Goal: Task Accomplishment & Management: Use online tool/utility

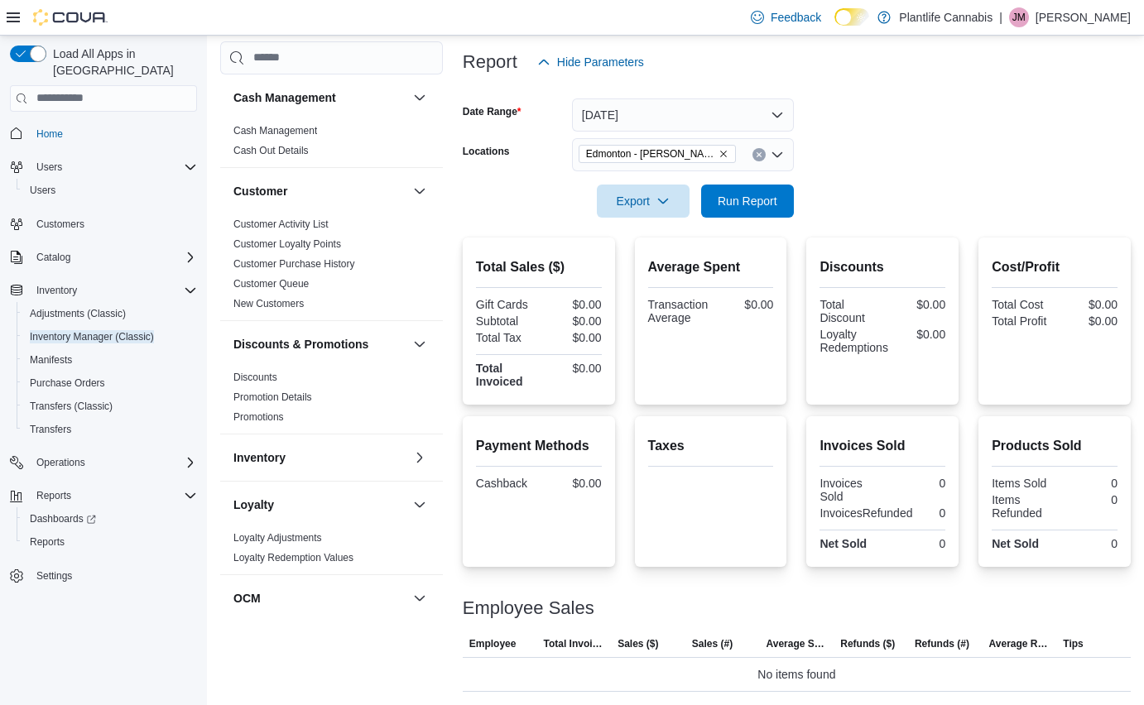
scroll to position [655, 0]
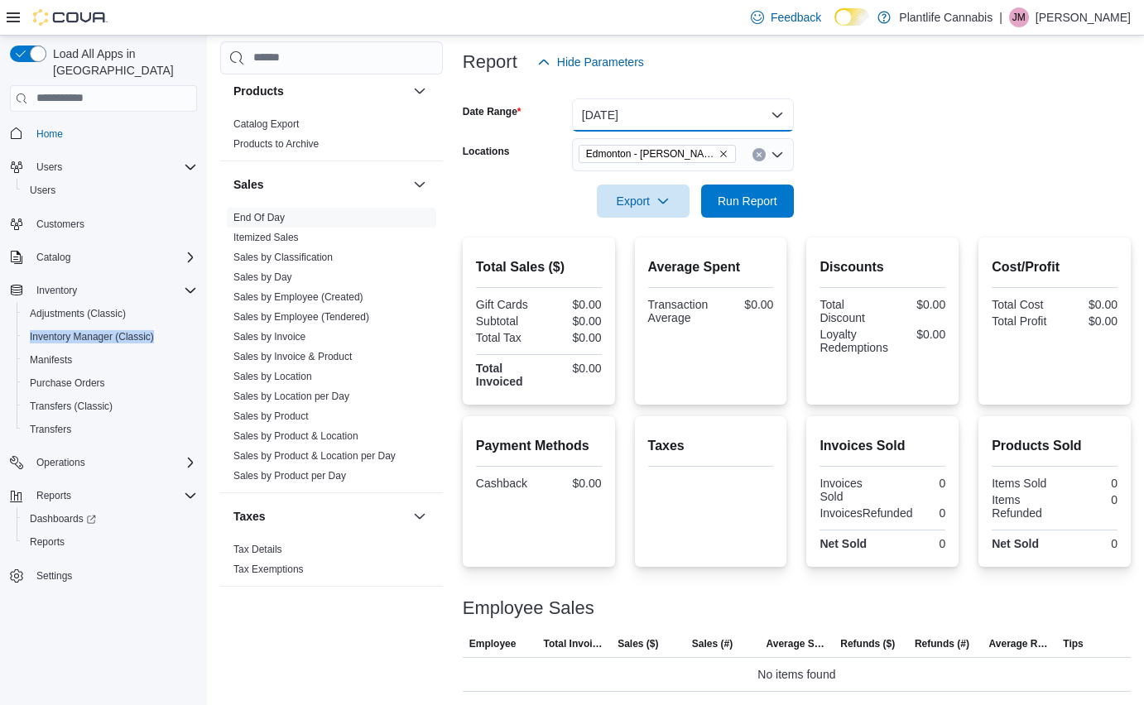
click at [661, 114] on button "[DATE]" at bounding box center [683, 114] width 222 height 33
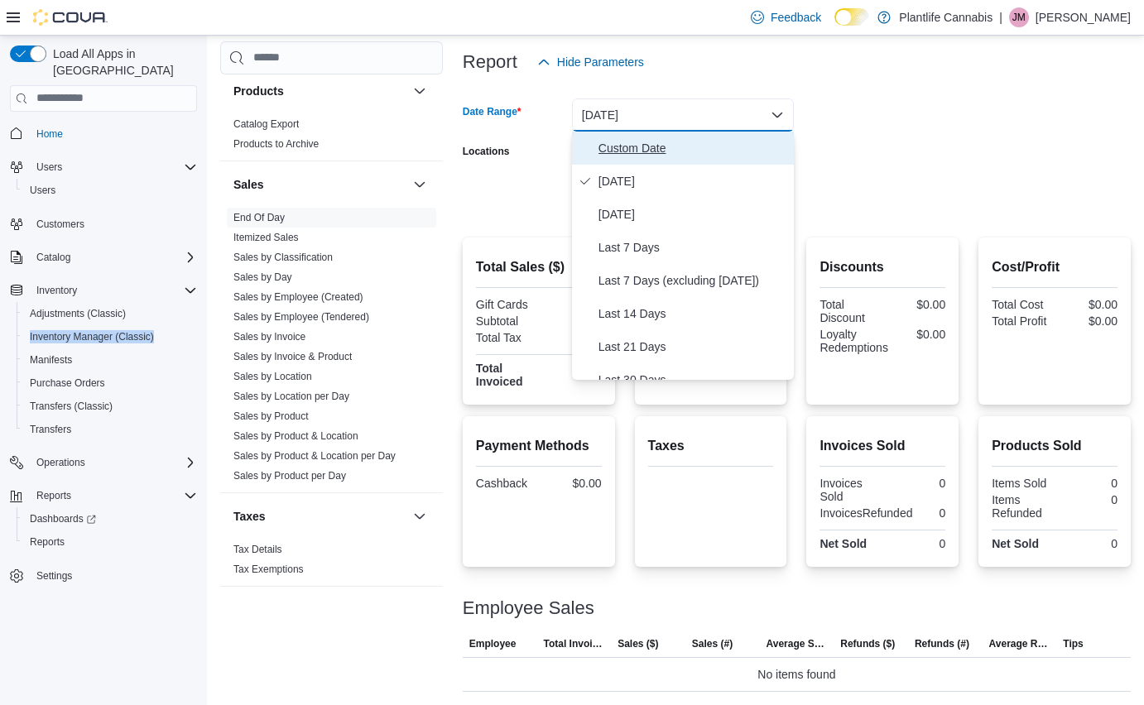
click at [665, 161] on button "Custom Date" at bounding box center [683, 148] width 222 height 33
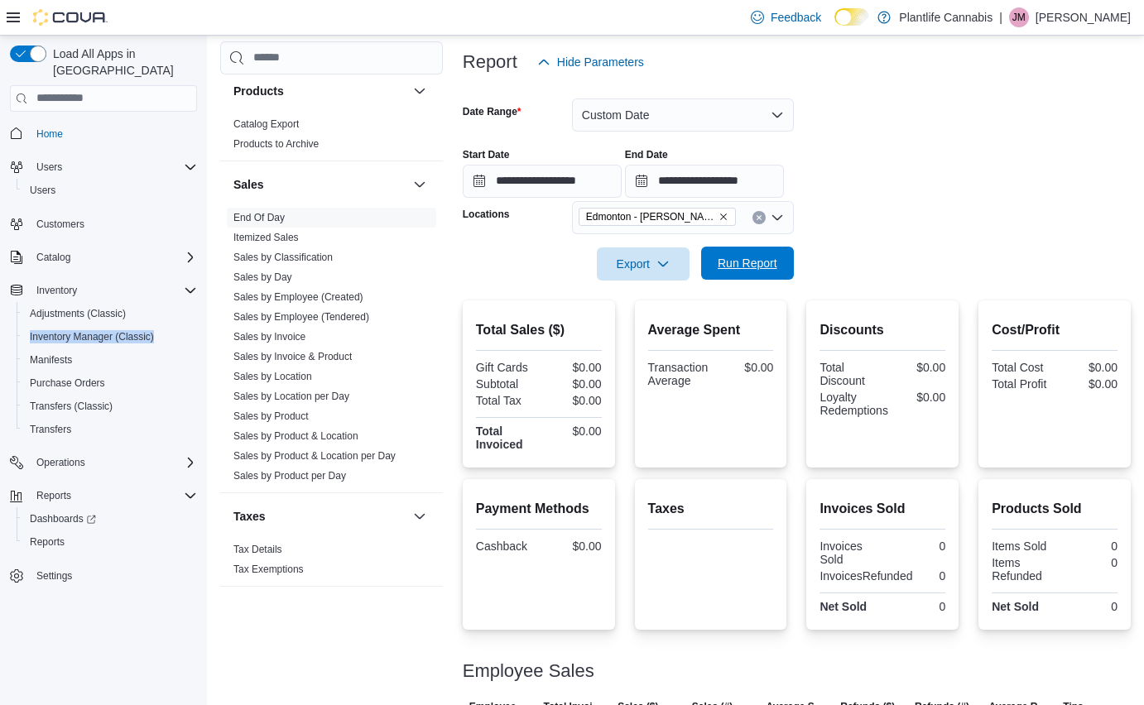
click at [769, 262] on span "Run Report" at bounding box center [748, 263] width 60 height 17
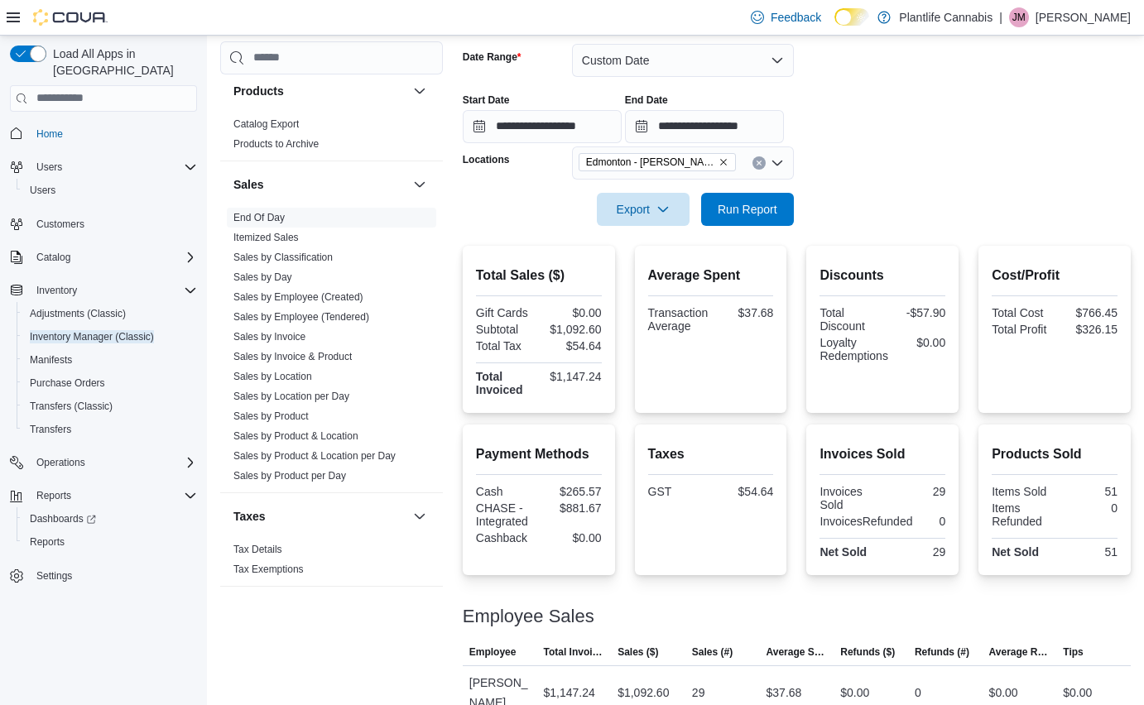
scroll to position [225, 0]
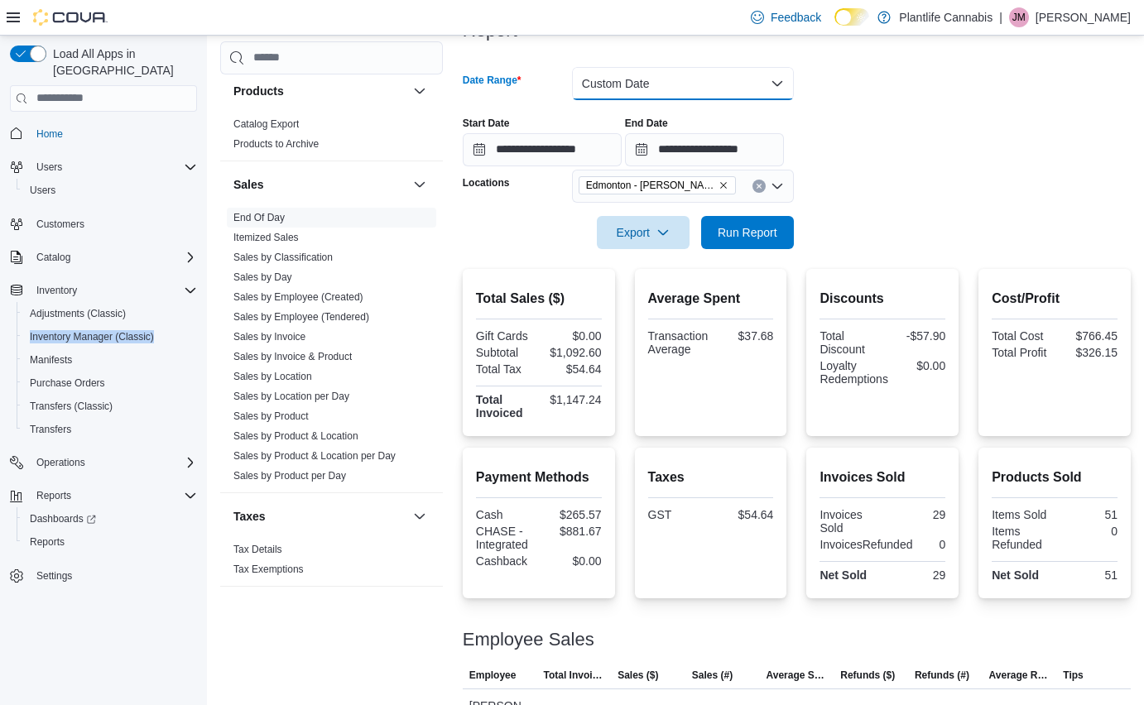
click at [661, 85] on button "Custom Date" at bounding box center [683, 83] width 222 height 33
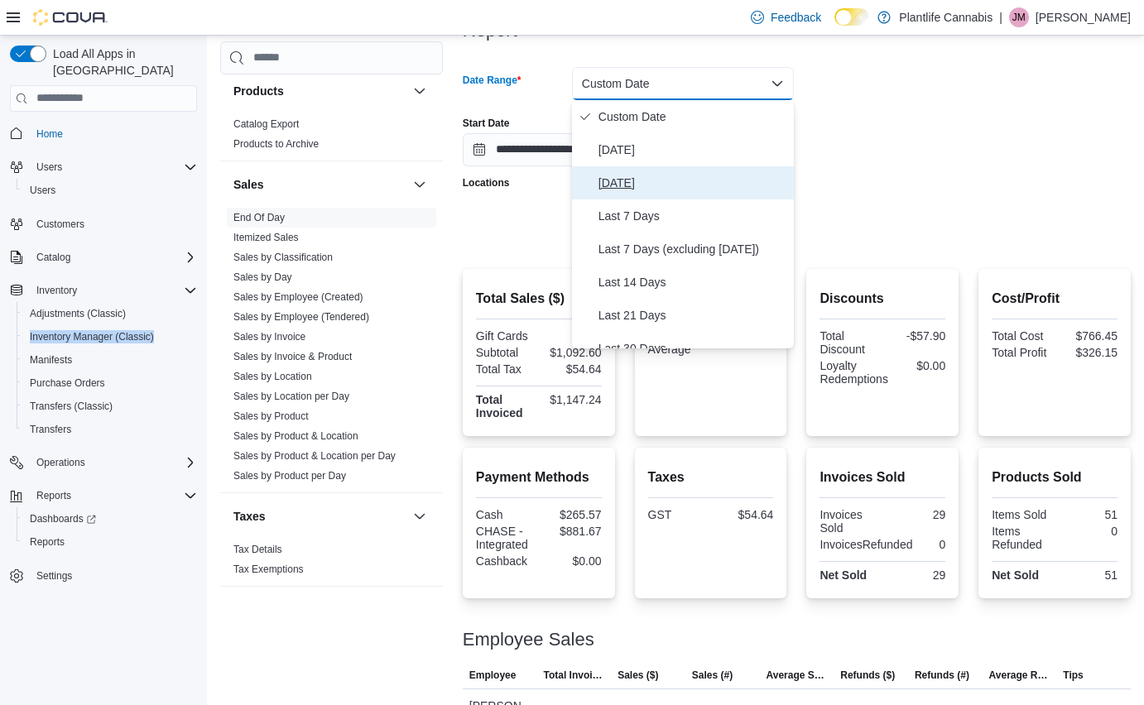
click at [643, 180] on span "[DATE]" at bounding box center [692, 183] width 189 height 20
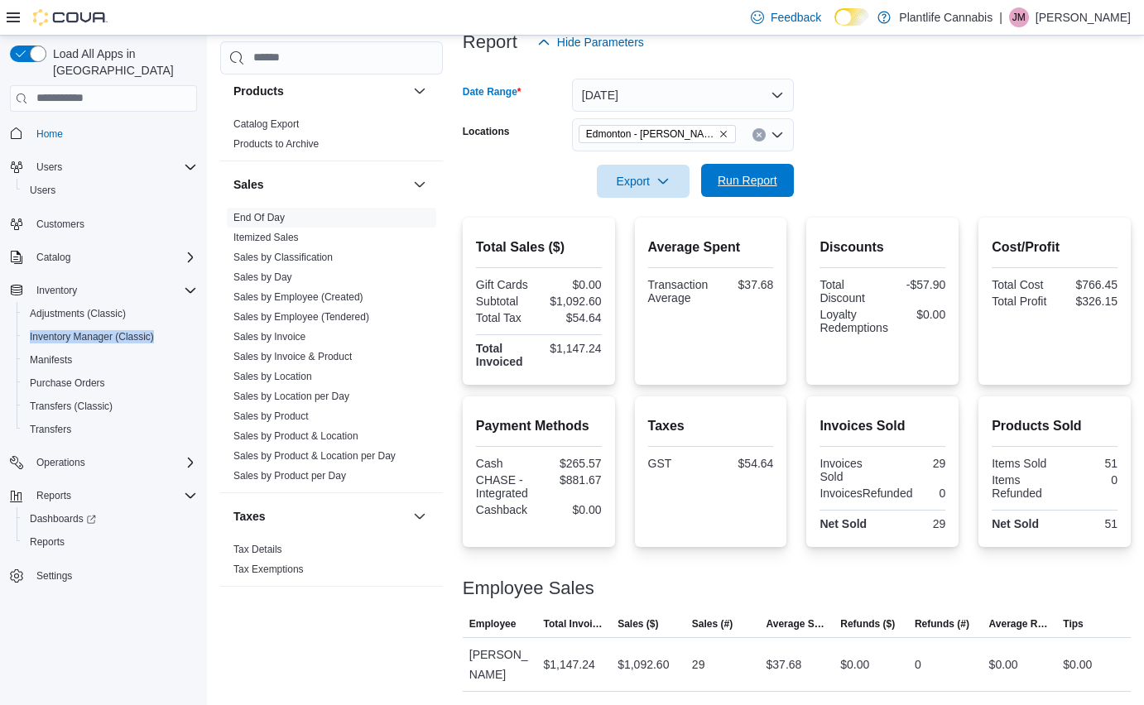
click at [738, 179] on span "Run Report" at bounding box center [748, 180] width 60 height 17
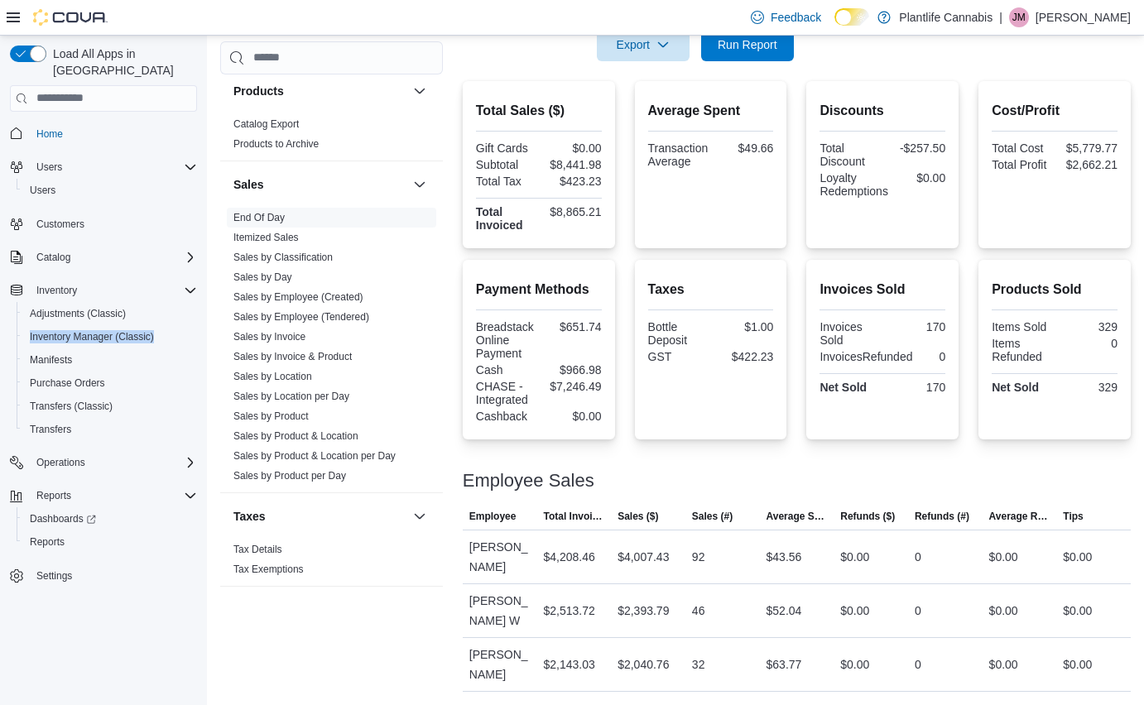
scroll to position [330, 0]
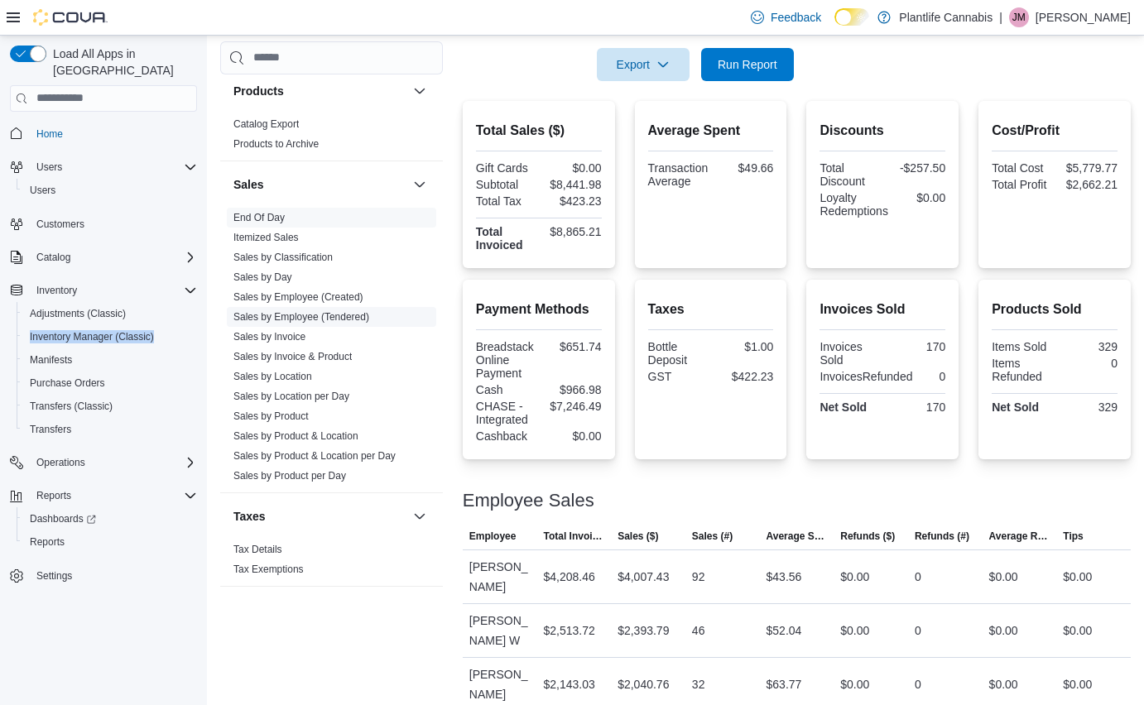
click at [315, 315] on link "Sales by Employee (Tendered)" at bounding box center [301, 317] width 136 height 12
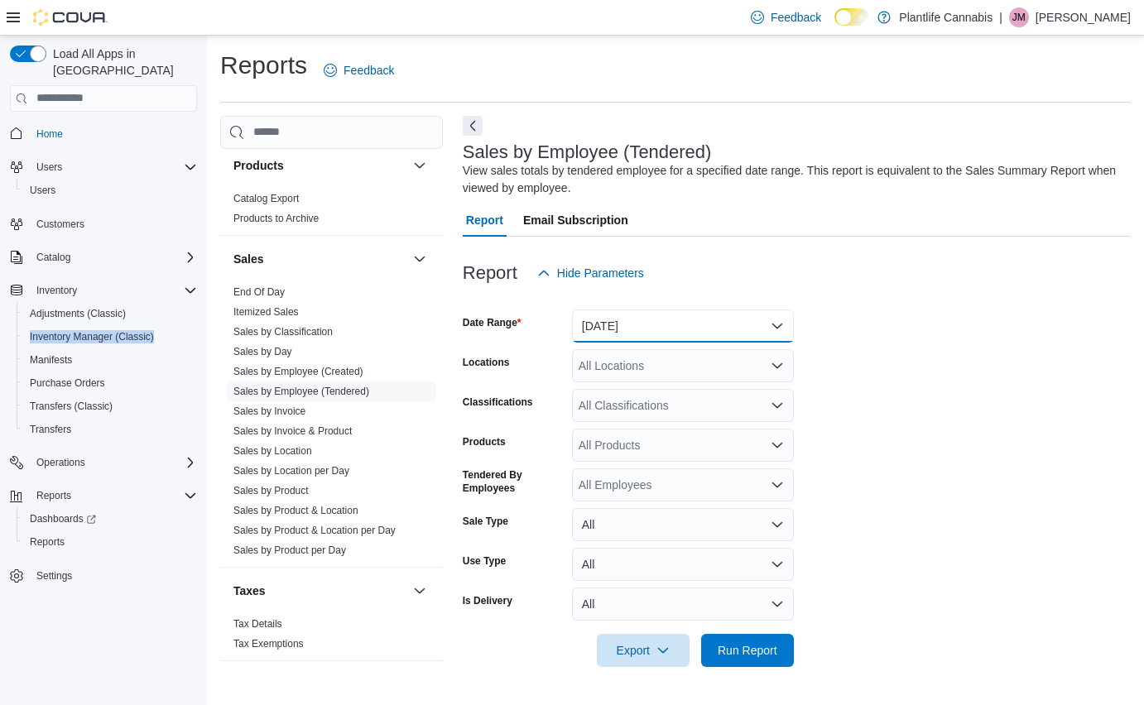
click at [628, 334] on button "[DATE]" at bounding box center [683, 326] width 222 height 33
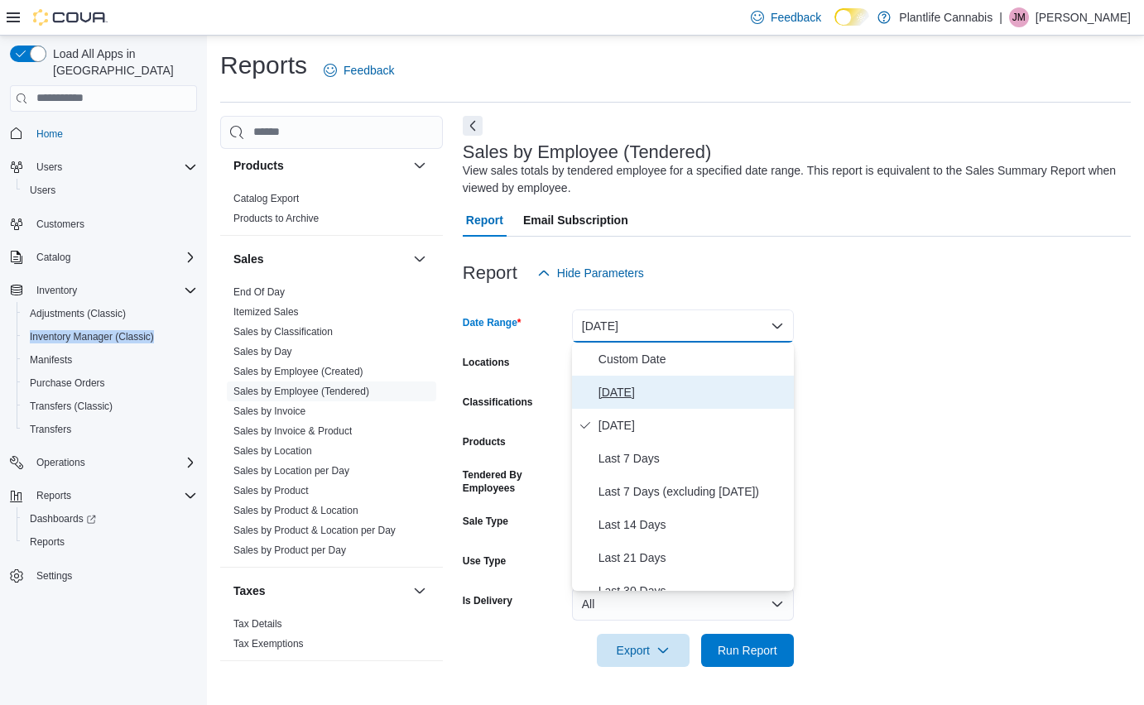
click at [637, 387] on span "[DATE]" at bounding box center [692, 392] width 189 height 20
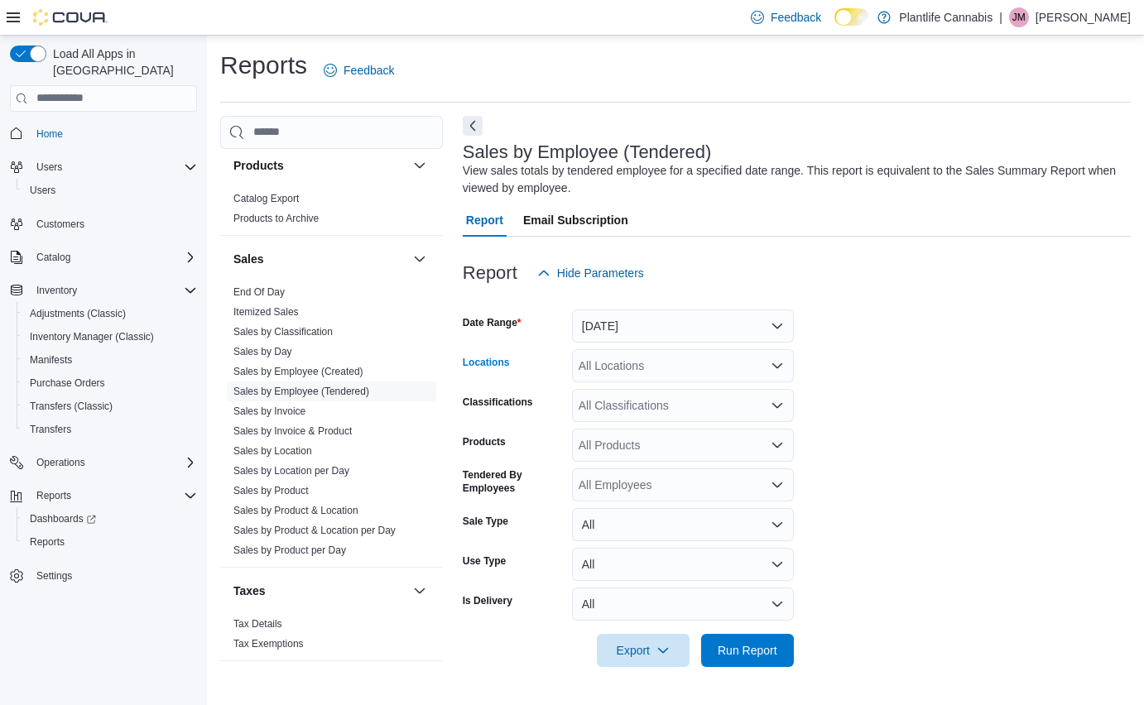
click at [642, 359] on div "All Locations" at bounding box center [683, 365] width 222 height 33
type input "****"
click at [726, 395] on span "Edmonton - [PERSON_NAME]" at bounding box center [695, 394] width 158 height 17
click at [824, 396] on form "Date Range [DATE] Locations [GEOGRAPHIC_DATA] - [PERSON_NAME] Classifications A…" at bounding box center [797, 478] width 668 height 377
click at [721, 415] on div "All Classifications" at bounding box center [683, 405] width 222 height 33
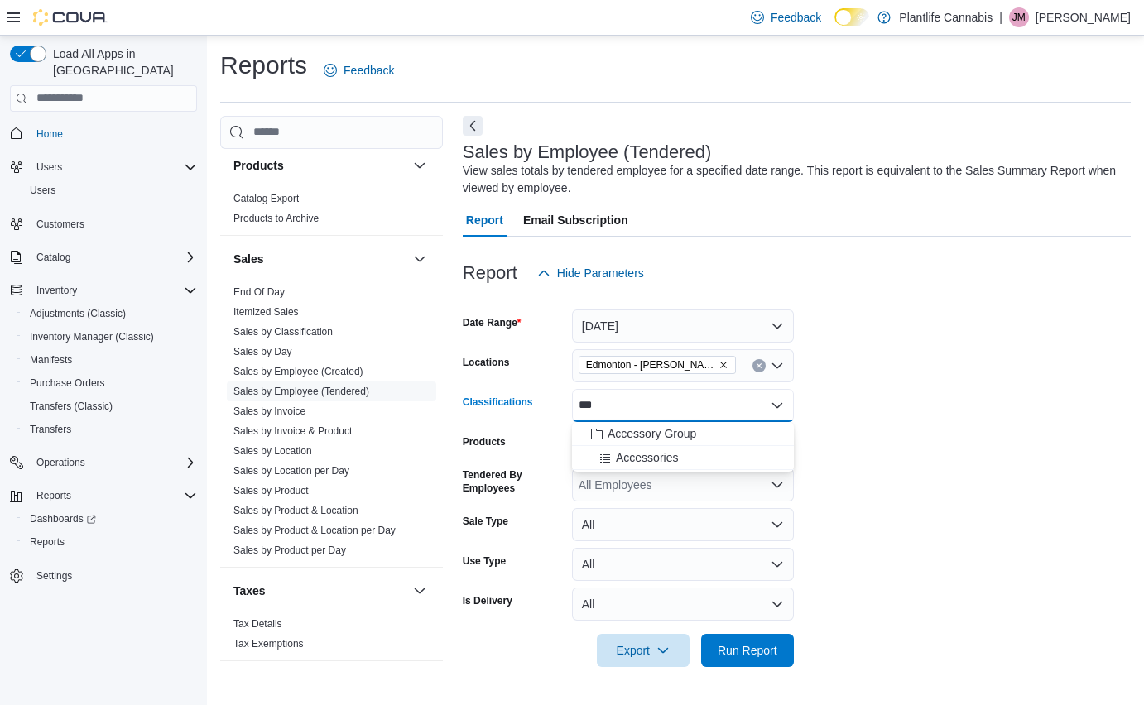
type input "***"
click at [713, 437] on div "Accessory Group" at bounding box center [683, 433] width 202 height 17
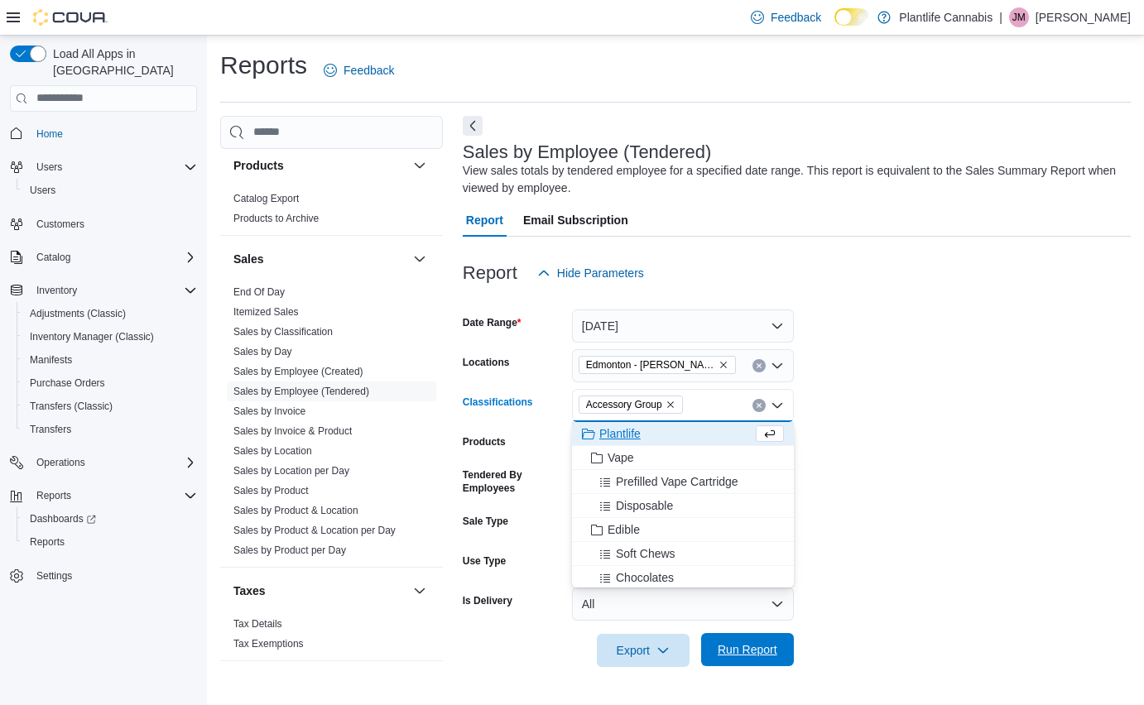
click at [757, 655] on span "Run Report" at bounding box center [748, 649] width 60 height 17
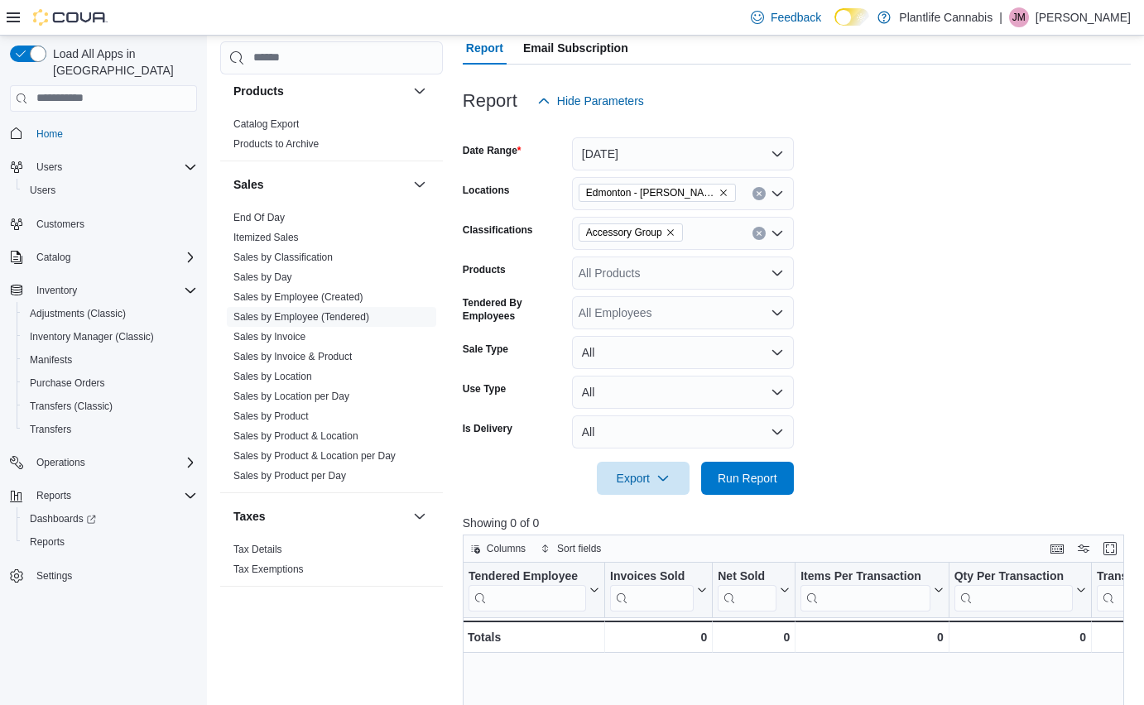
scroll to position [127, 0]
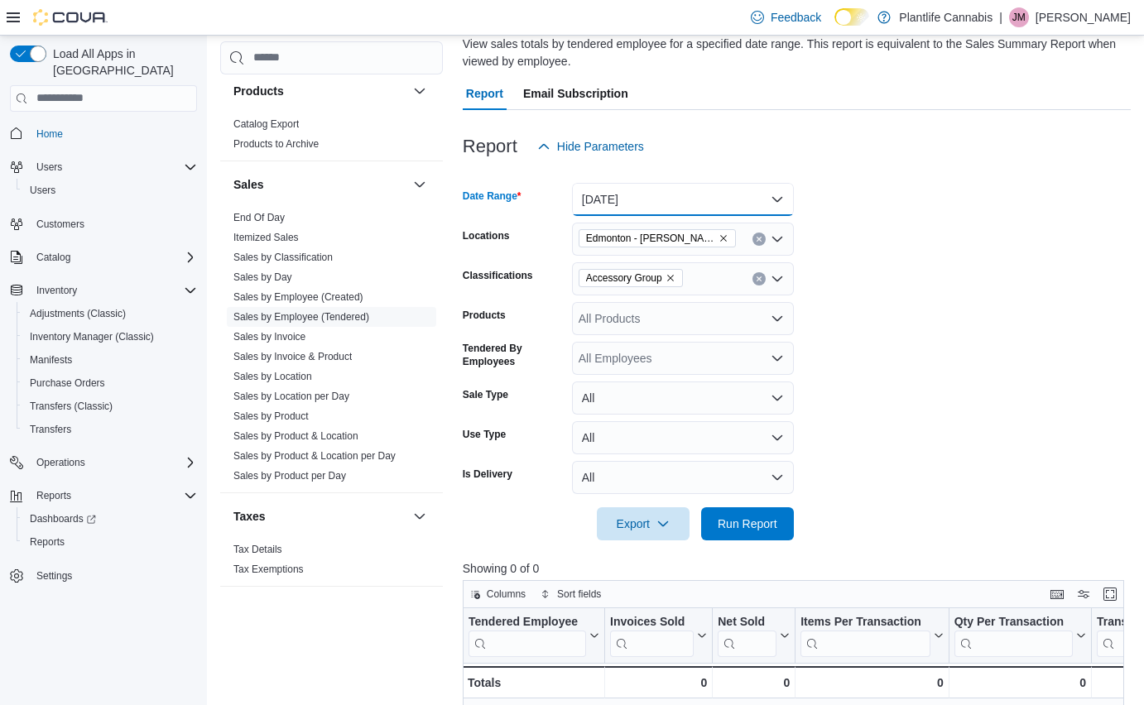
click at [679, 195] on button "[DATE]" at bounding box center [683, 199] width 222 height 33
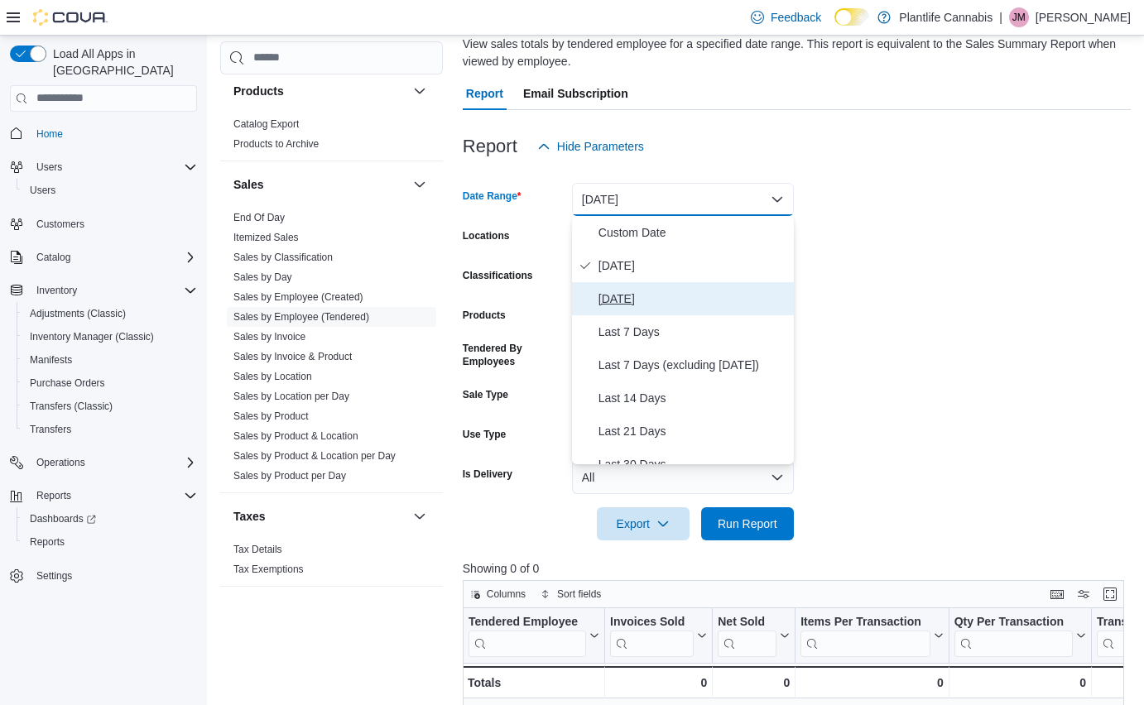
scroll to position [125, 0]
click at [659, 302] on span "[DATE]" at bounding box center [692, 301] width 189 height 20
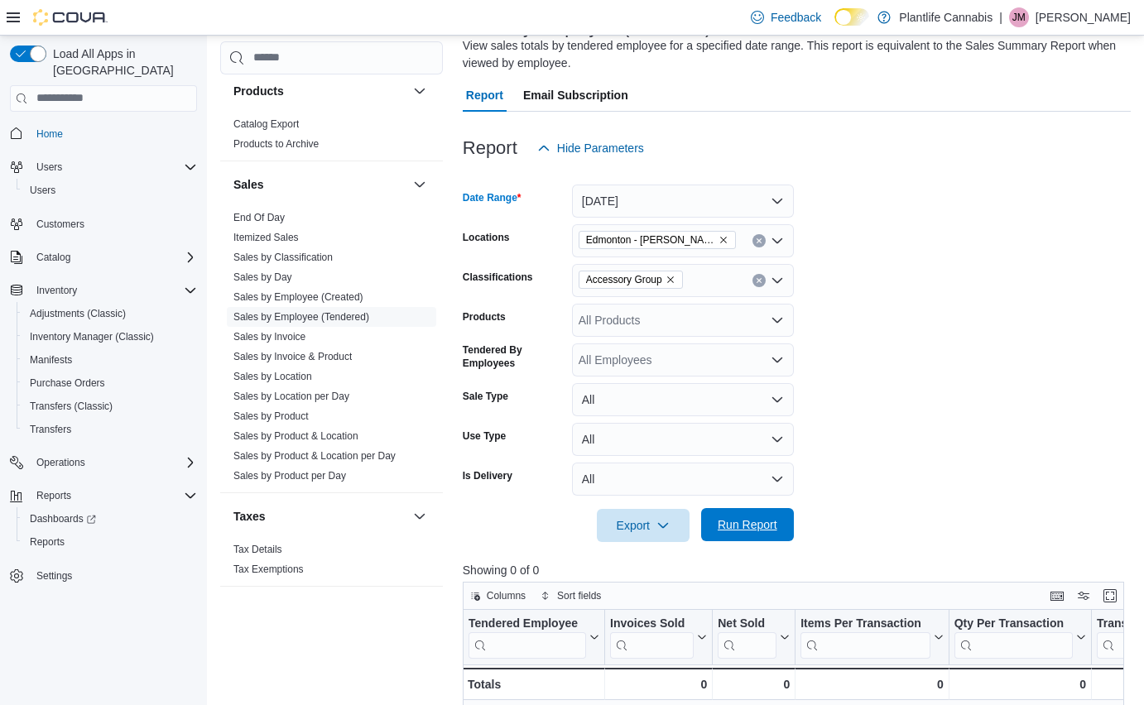
click at [758, 516] on span "Run Report" at bounding box center [747, 524] width 73 height 33
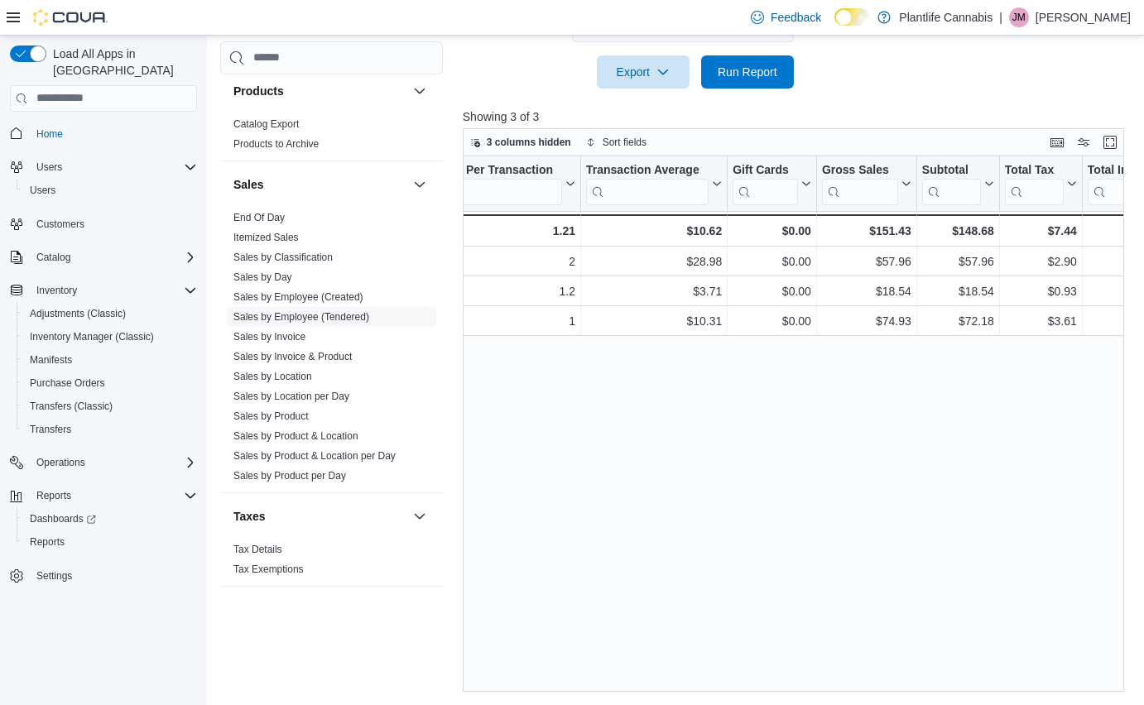
scroll to position [0, 525]
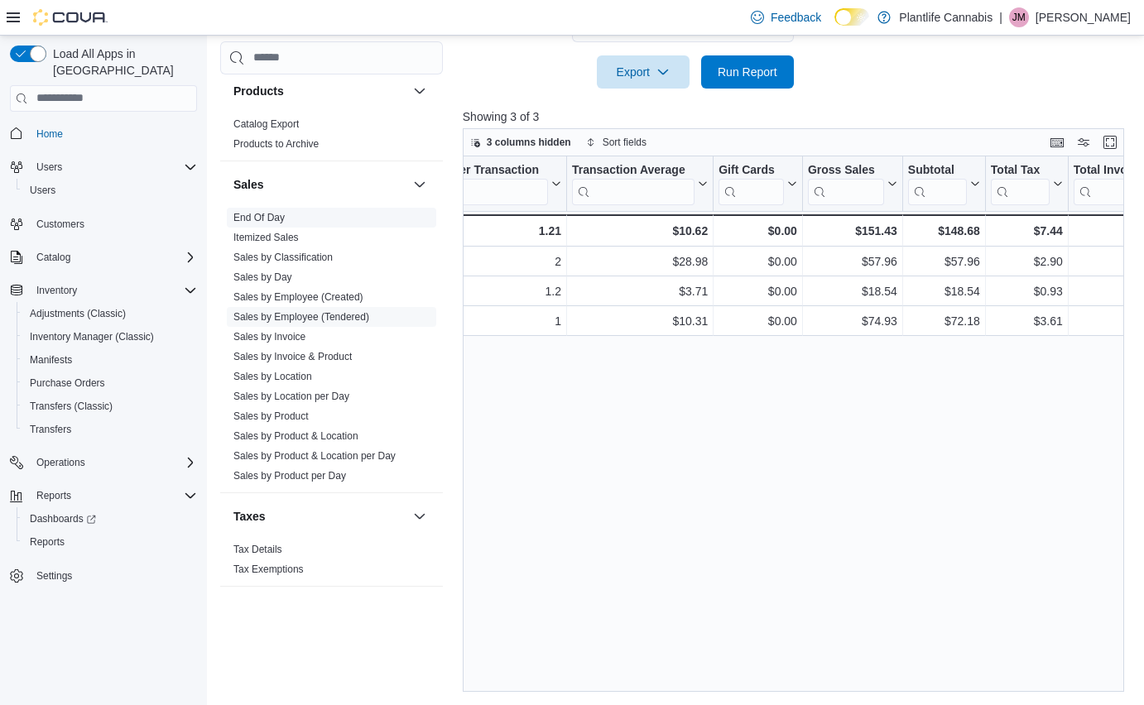
click at [272, 216] on link "End Of Day" at bounding box center [258, 218] width 51 height 12
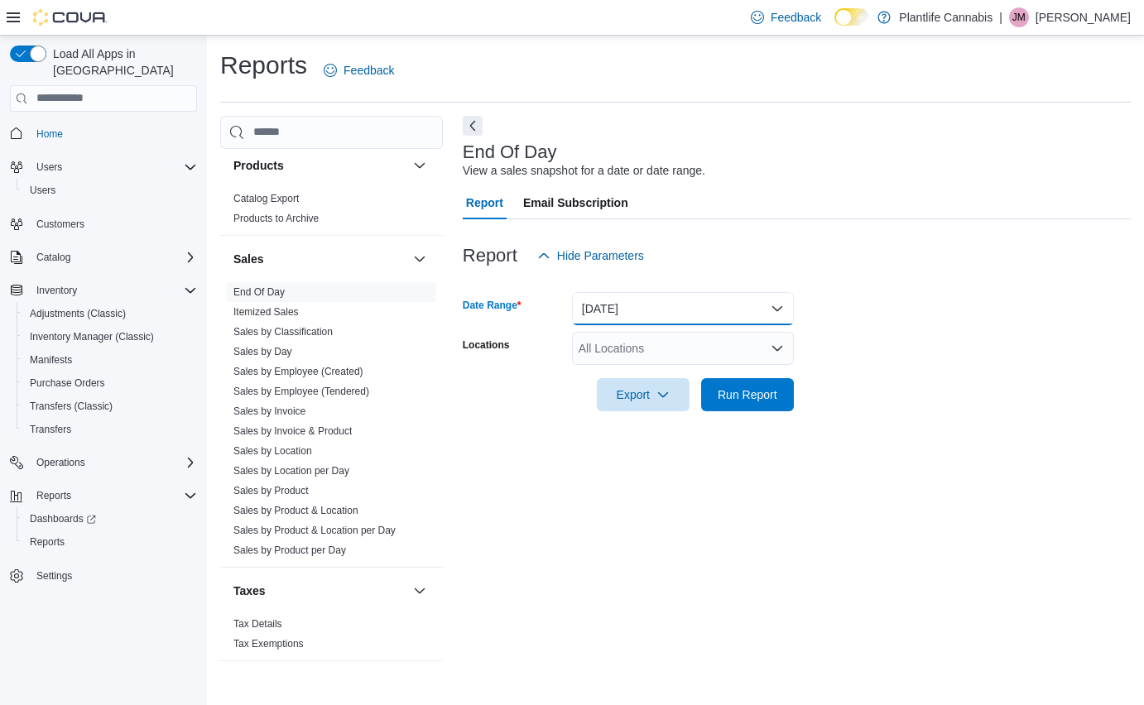
click at [673, 310] on button "[DATE]" at bounding box center [683, 308] width 222 height 33
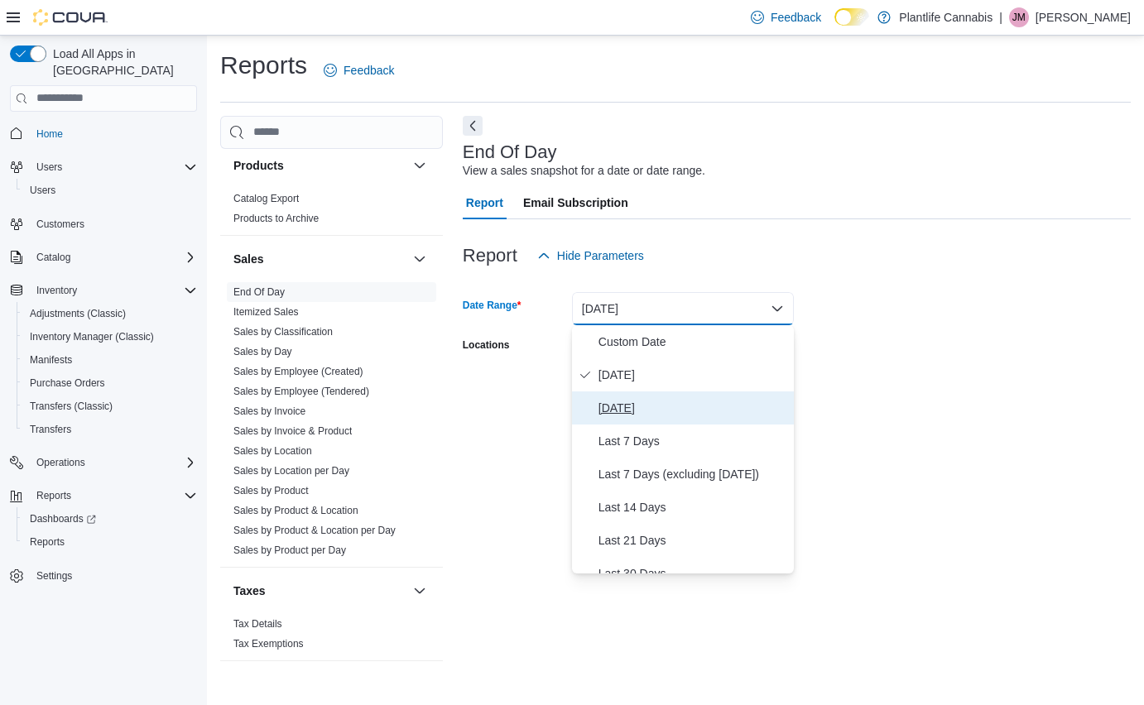
click at [658, 398] on span "[DATE]" at bounding box center [692, 408] width 189 height 20
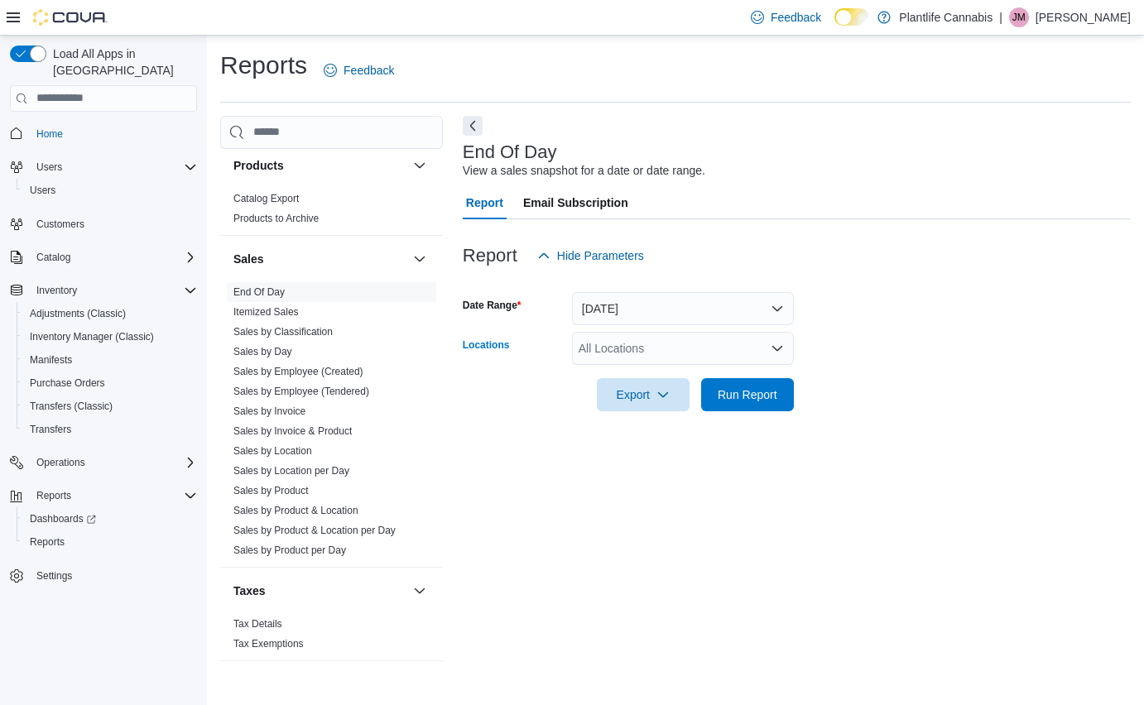
click at [675, 355] on div "All Locations" at bounding box center [683, 348] width 222 height 33
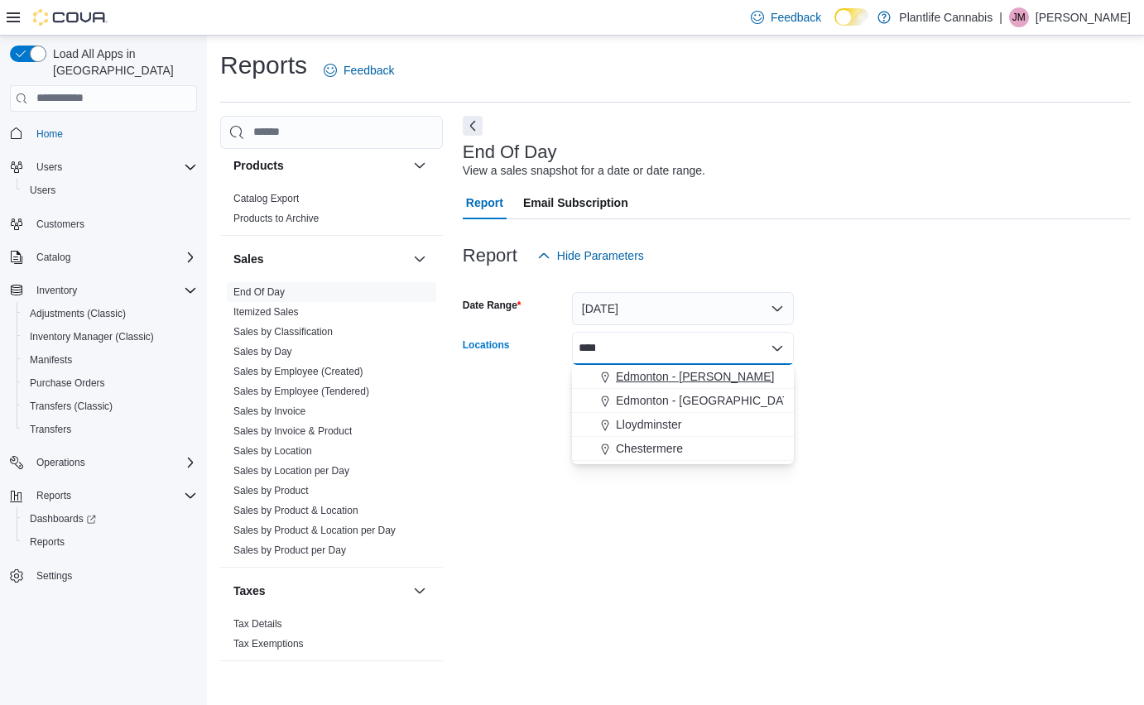
type input "****"
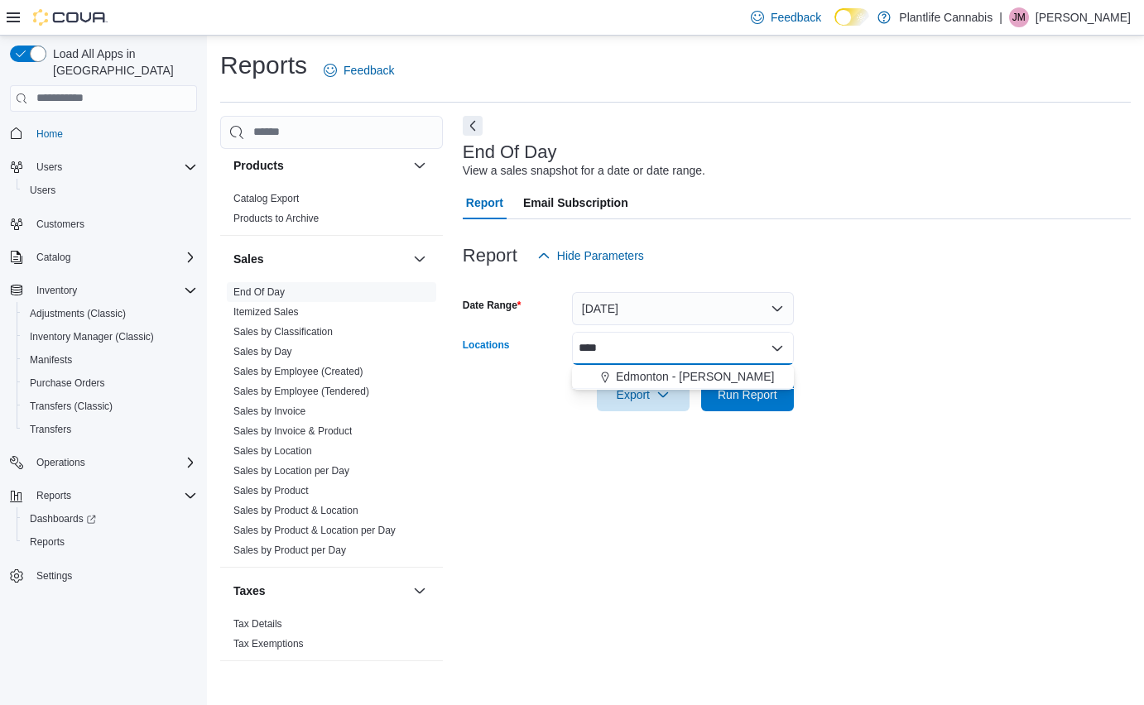
drag, startPoint x: 742, startPoint y: 375, endPoint x: 862, endPoint y: 378, distance: 119.2
click at [746, 375] on div "Edmonton - [PERSON_NAME]" at bounding box center [683, 376] width 202 height 17
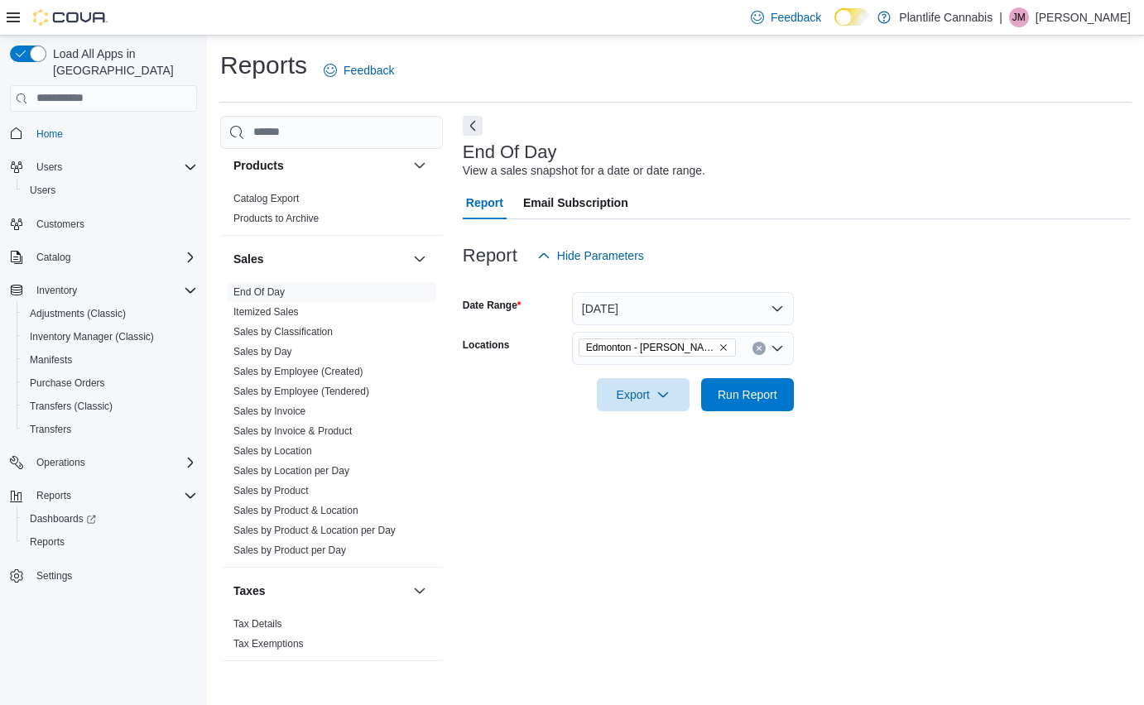
click at [862, 378] on form "Date Range [DATE] Locations [GEOGRAPHIC_DATA] - [PERSON_NAME] Export Run Report" at bounding box center [797, 341] width 668 height 139
click at [759, 394] on span "Run Report" at bounding box center [748, 394] width 60 height 17
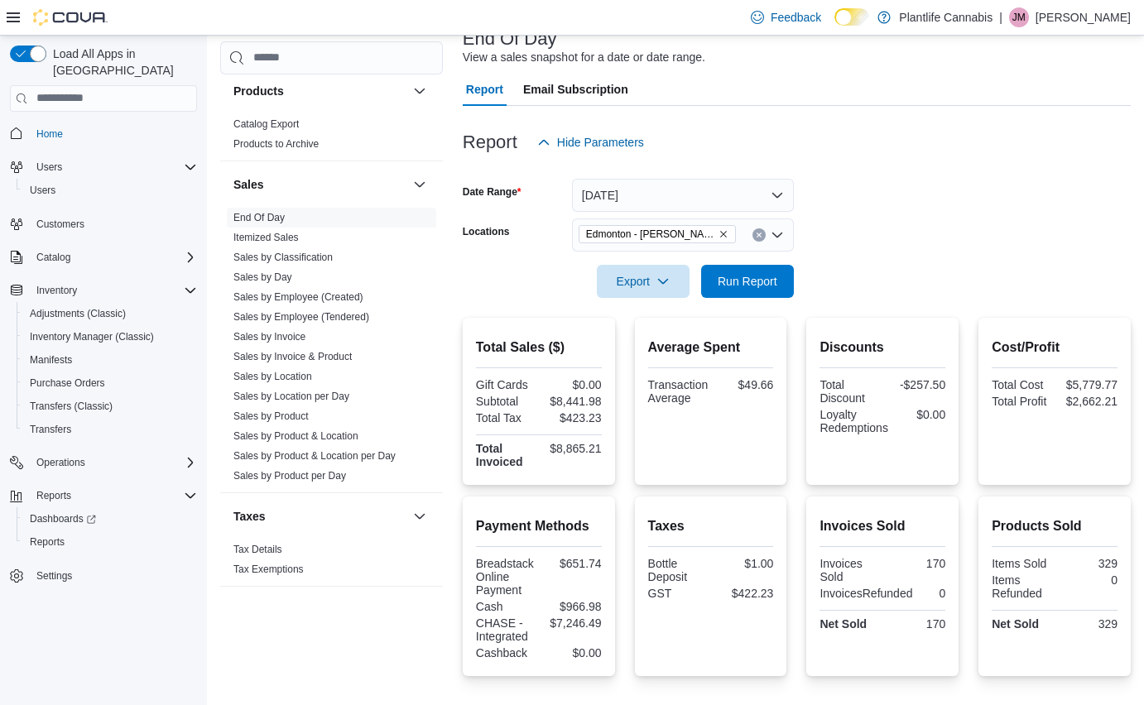
scroll to position [274, 0]
